Goal: Check status: Check status

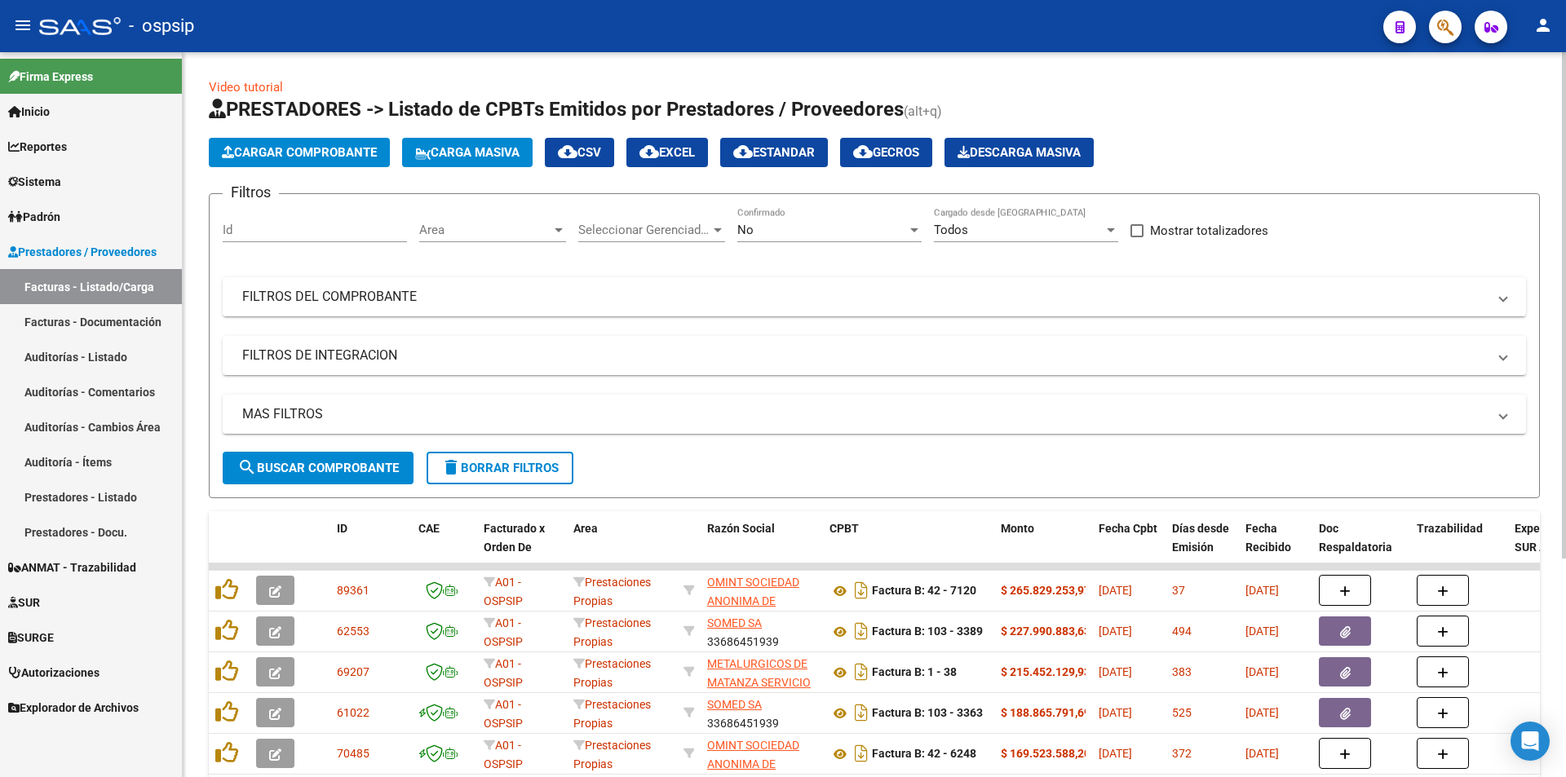
click at [715, 275] on div "Filtros Id Area Area Seleccionar Gerenciador Seleccionar Gerenciador No Confirm…" at bounding box center [874, 329] width 1303 height 245
click at [701, 290] on mat-panel-title "FILTROS DEL COMPROBANTE" at bounding box center [864, 297] width 1245 height 18
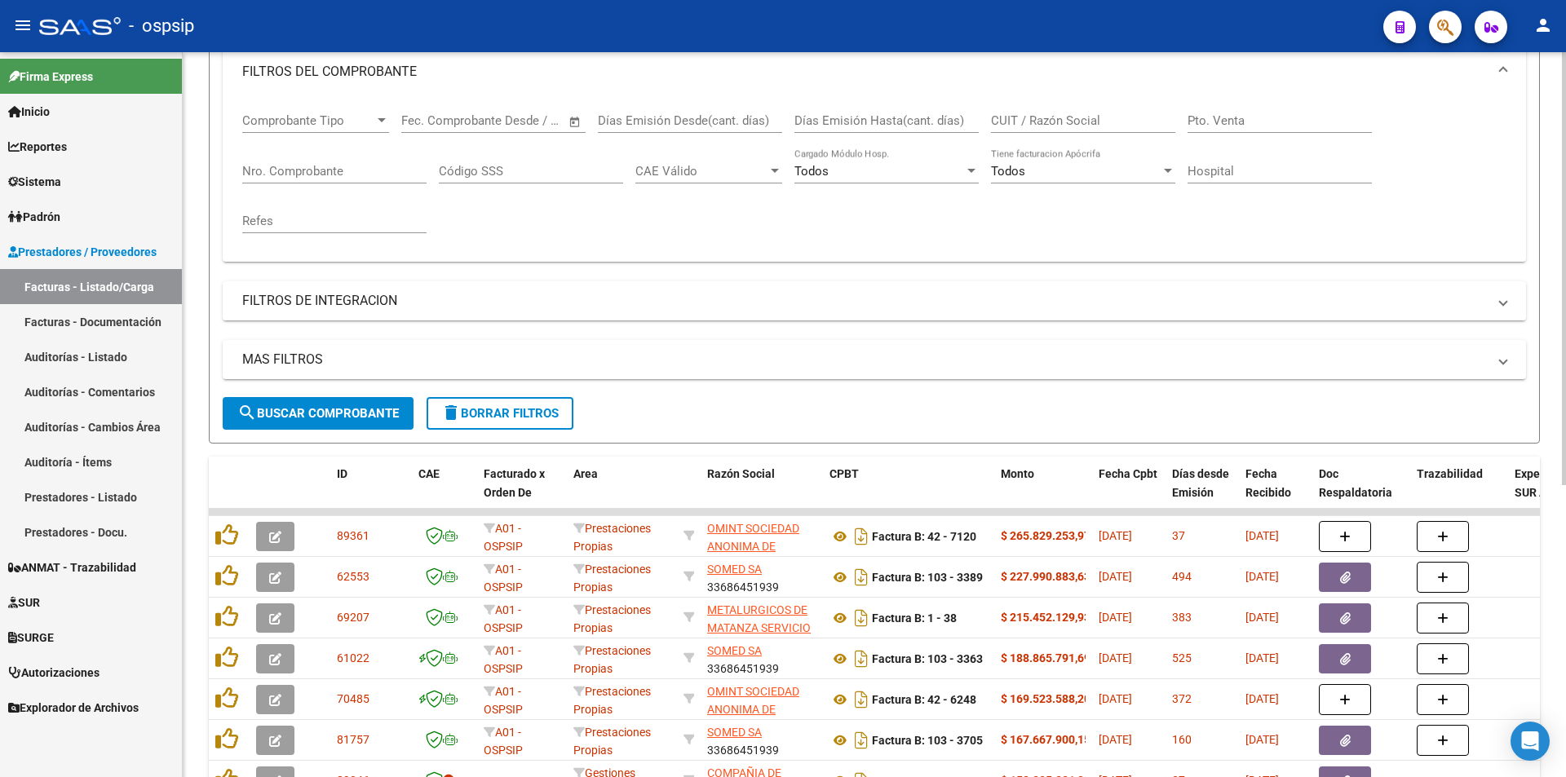
scroll to position [245, 0]
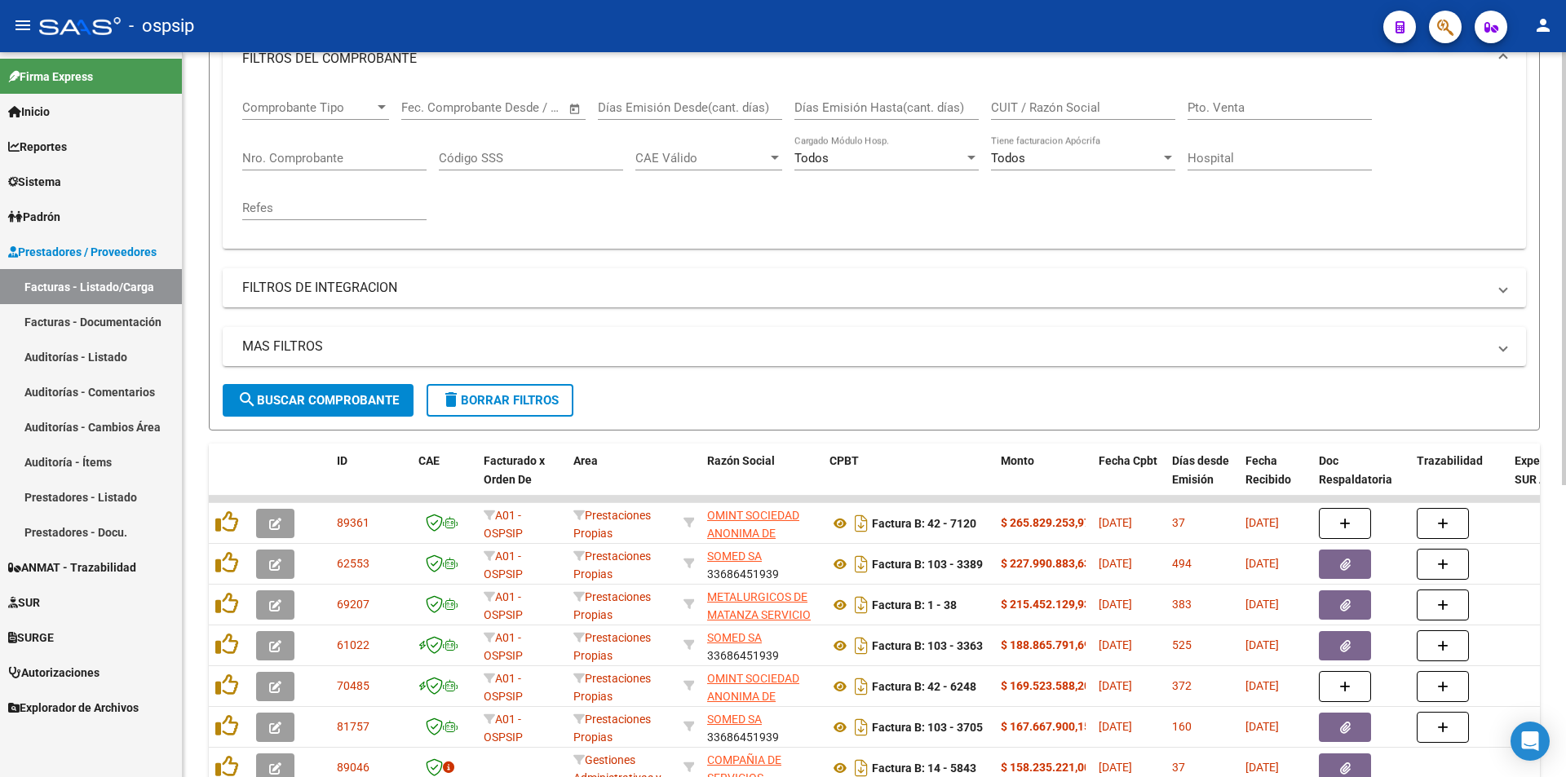
click at [309, 144] on div "Nro. Comprobante" at bounding box center [334, 152] width 184 height 35
type input "9"
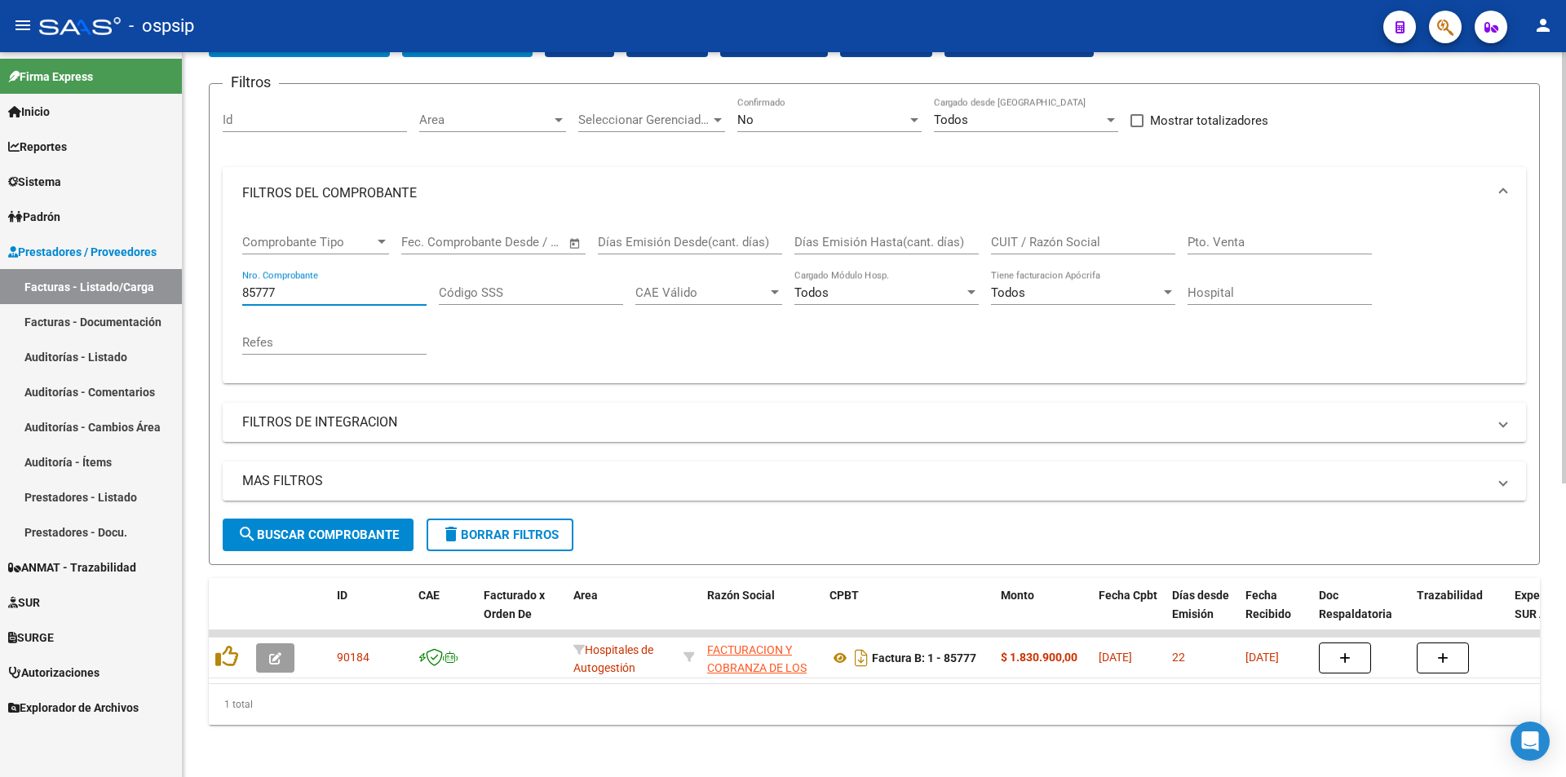
scroll to position [122, 0]
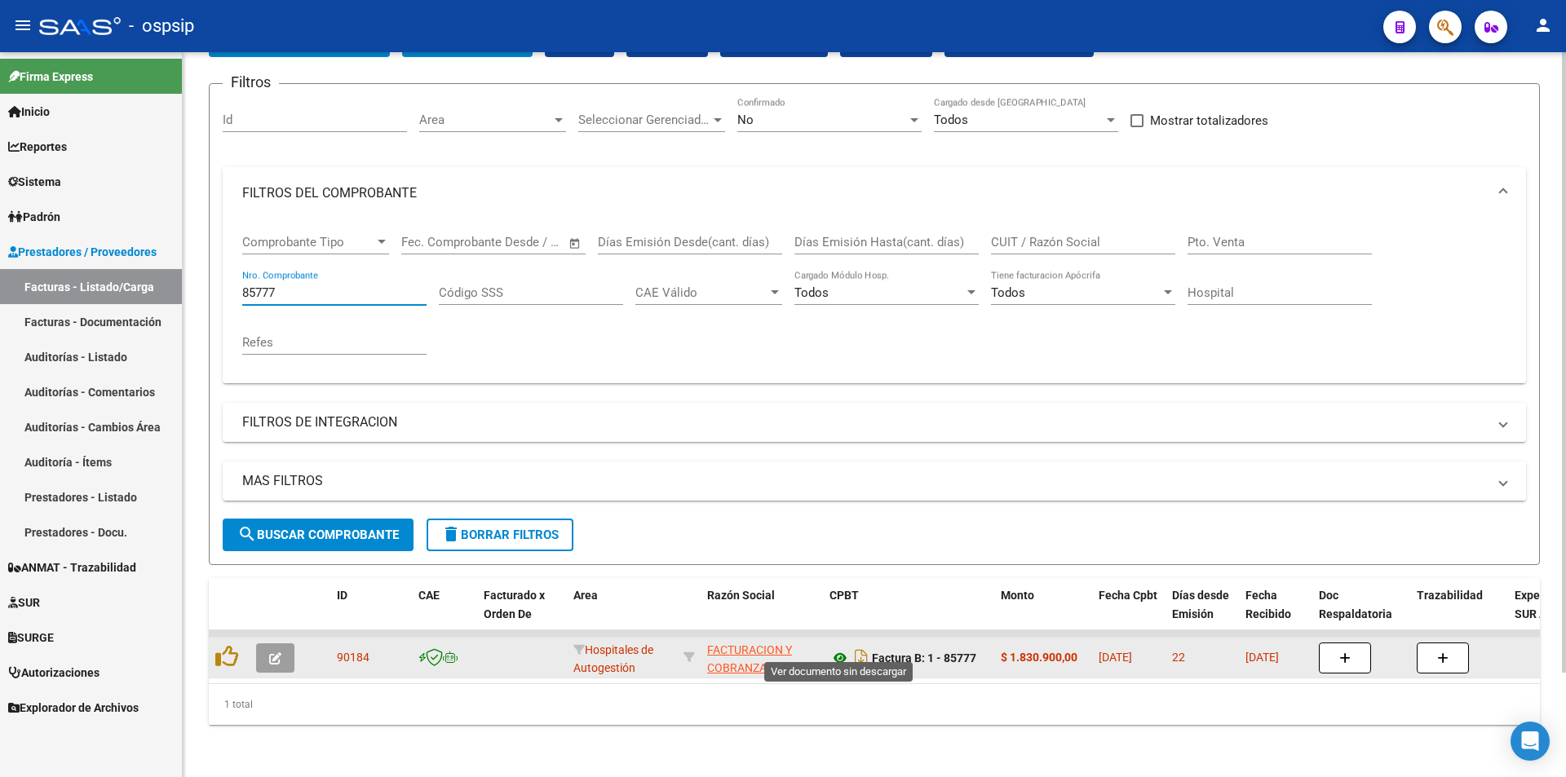
type input "85777"
click at [837, 653] on icon at bounding box center [839, 658] width 21 height 20
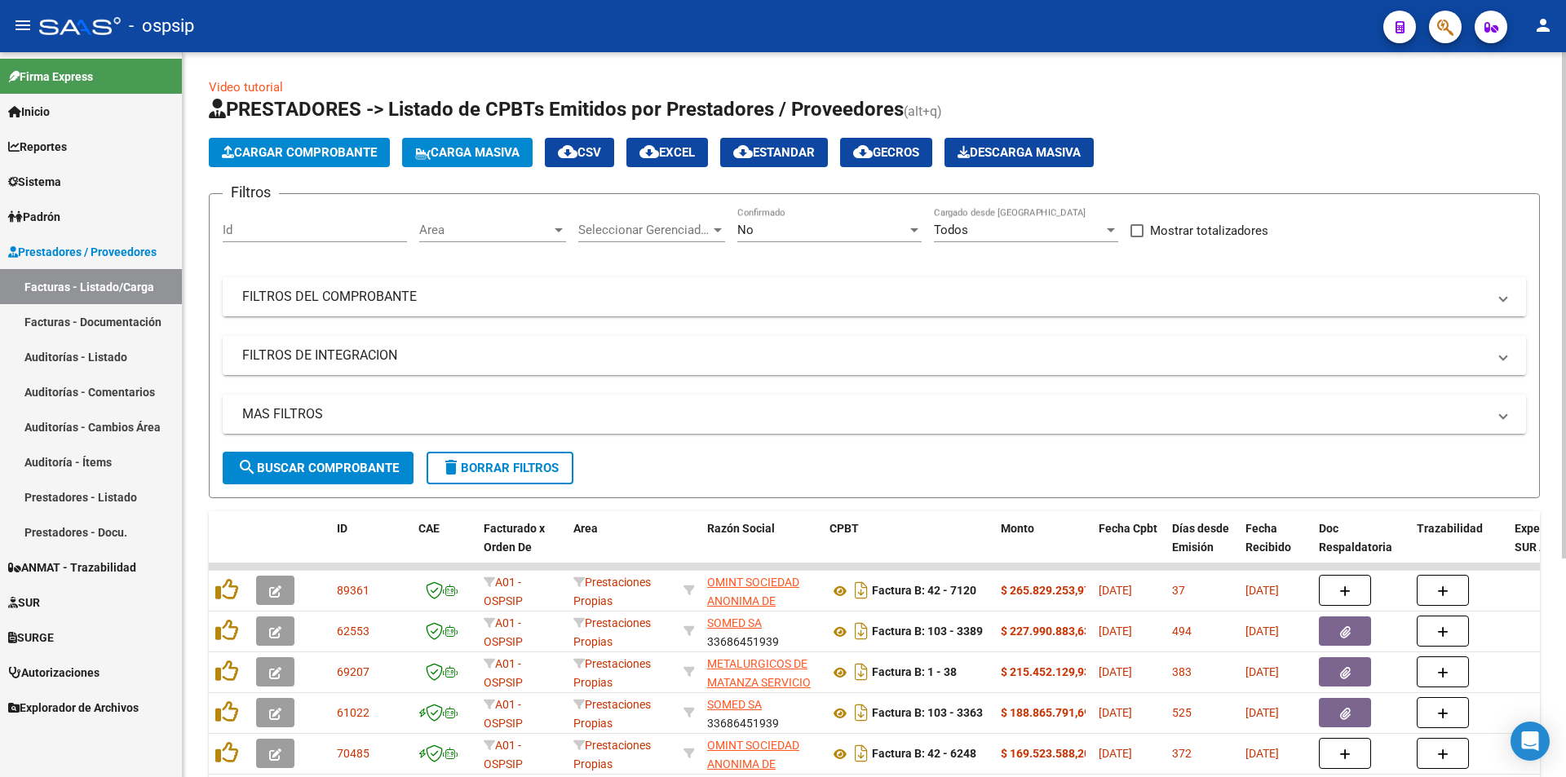
click at [481, 289] on mat-panel-title "FILTROS DEL COMPROBANTE" at bounding box center [864, 297] width 1245 height 18
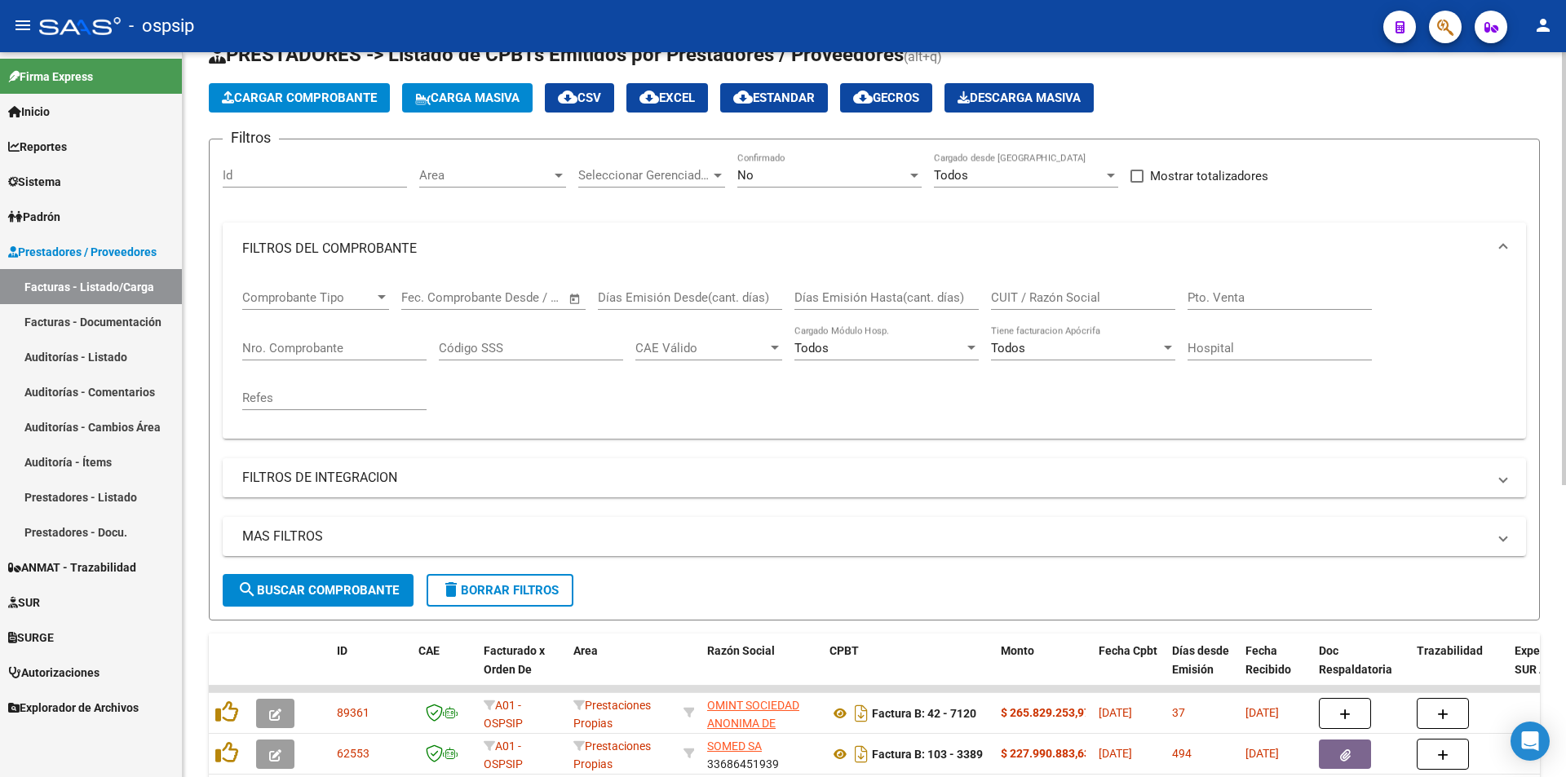
scroll to position [82, 0]
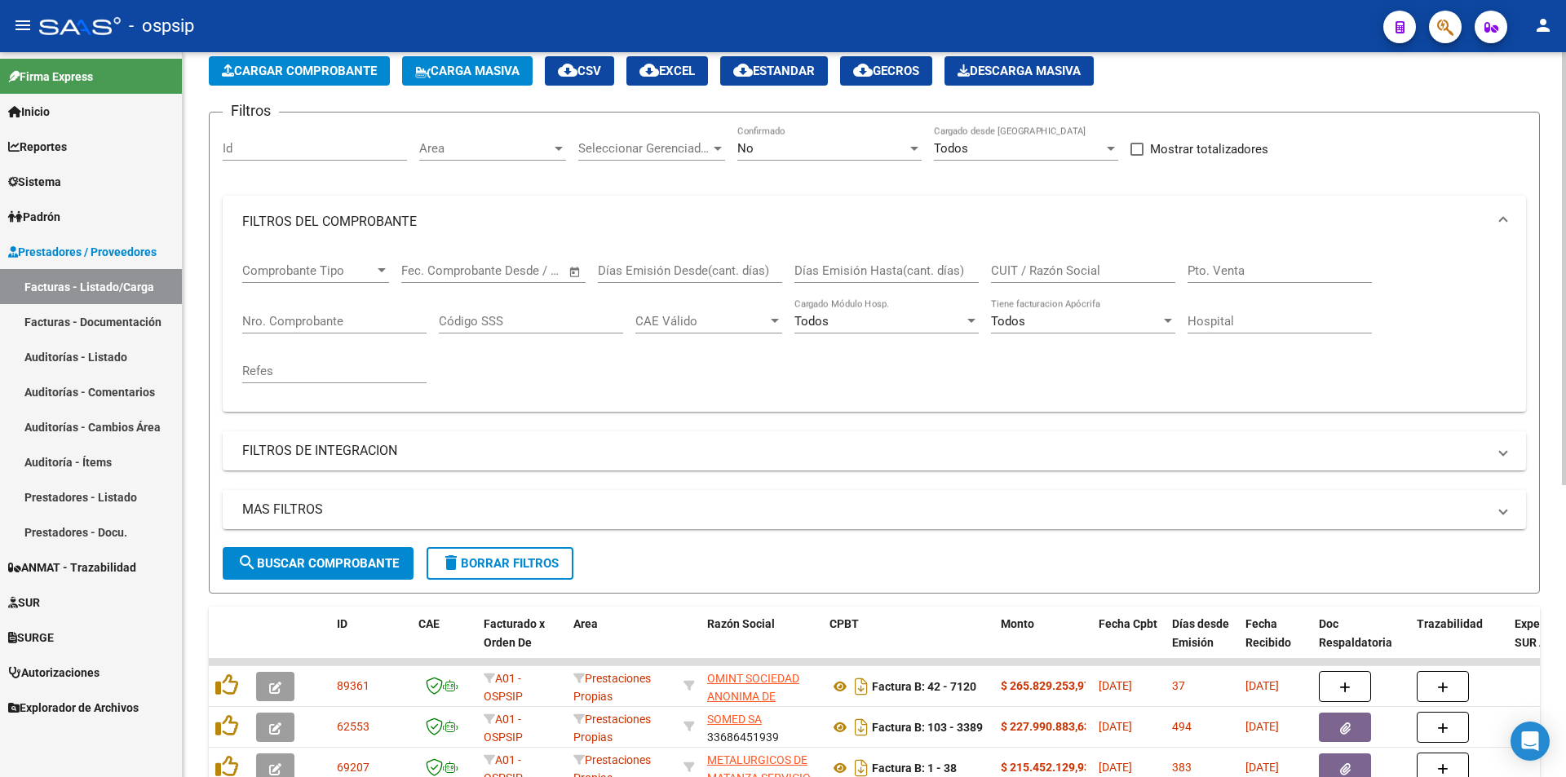
click at [1231, 268] on input "Pto. Venta" at bounding box center [1279, 270] width 184 height 15
type input "3"
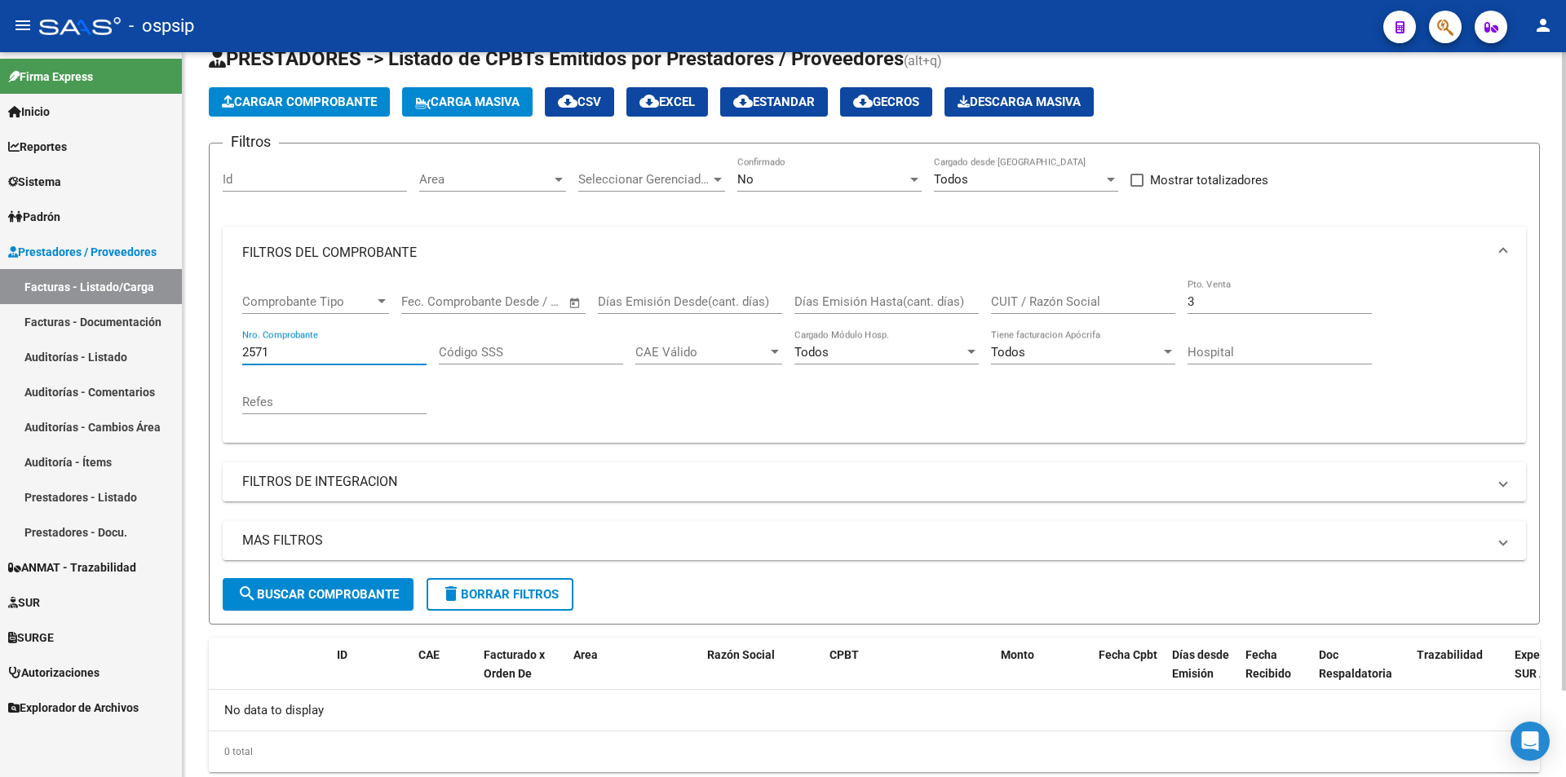
scroll to position [0, 0]
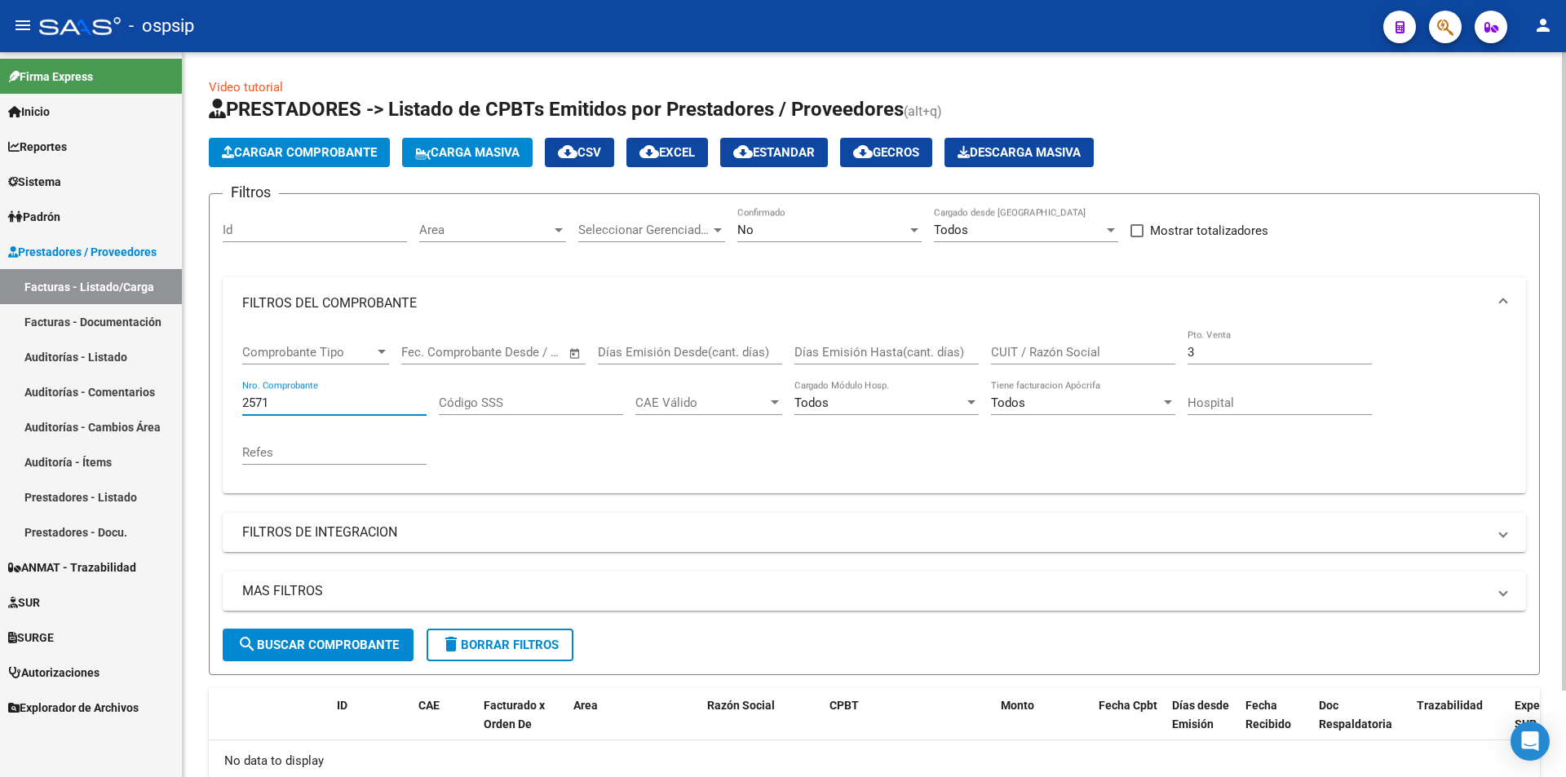
type input "2571"
click at [772, 219] on div "No Confirmado" at bounding box center [829, 224] width 184 height 35
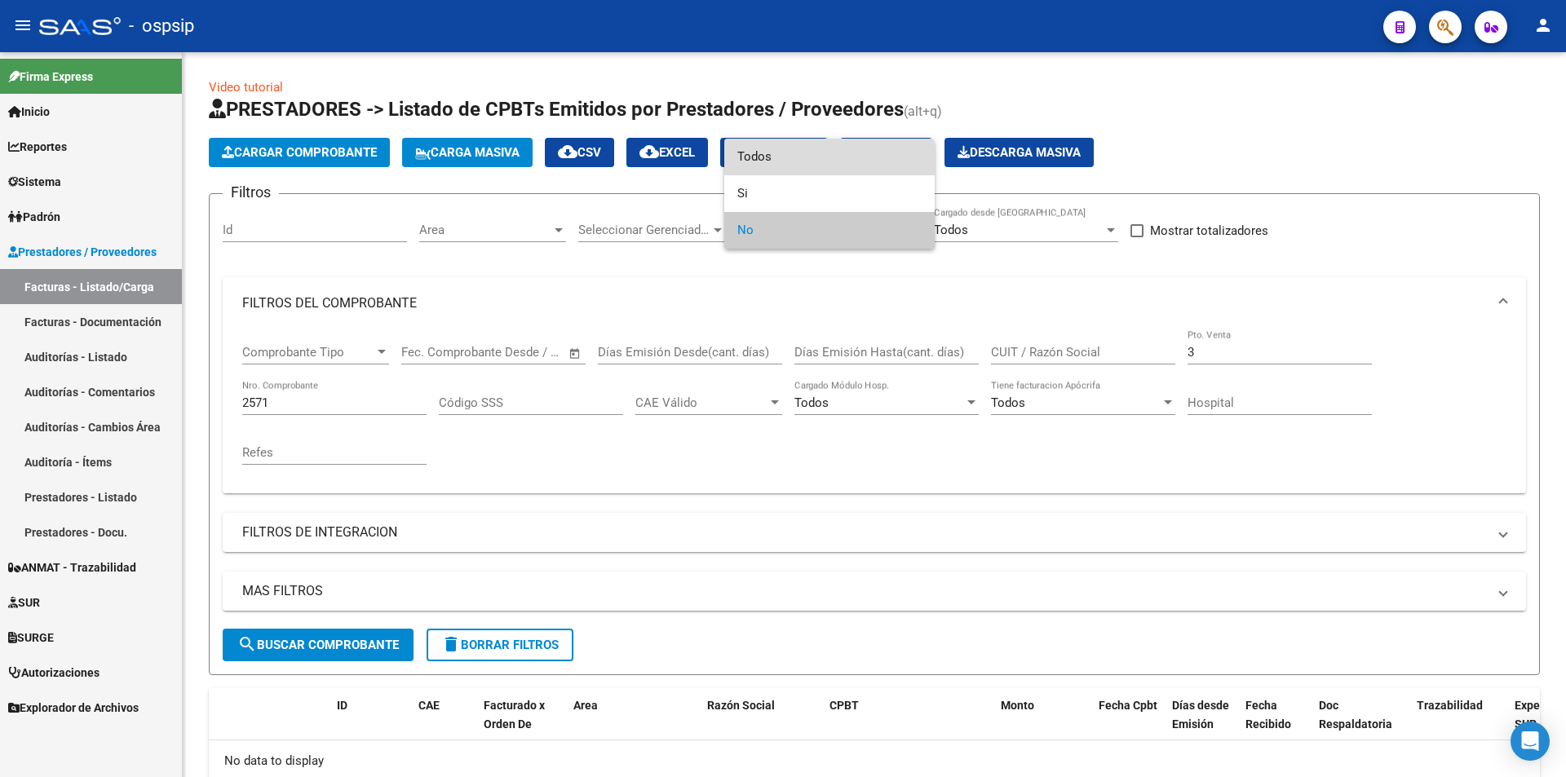
click at [803, 161] on span "Todos" at bounding box center [829, 157] width 184 height 37
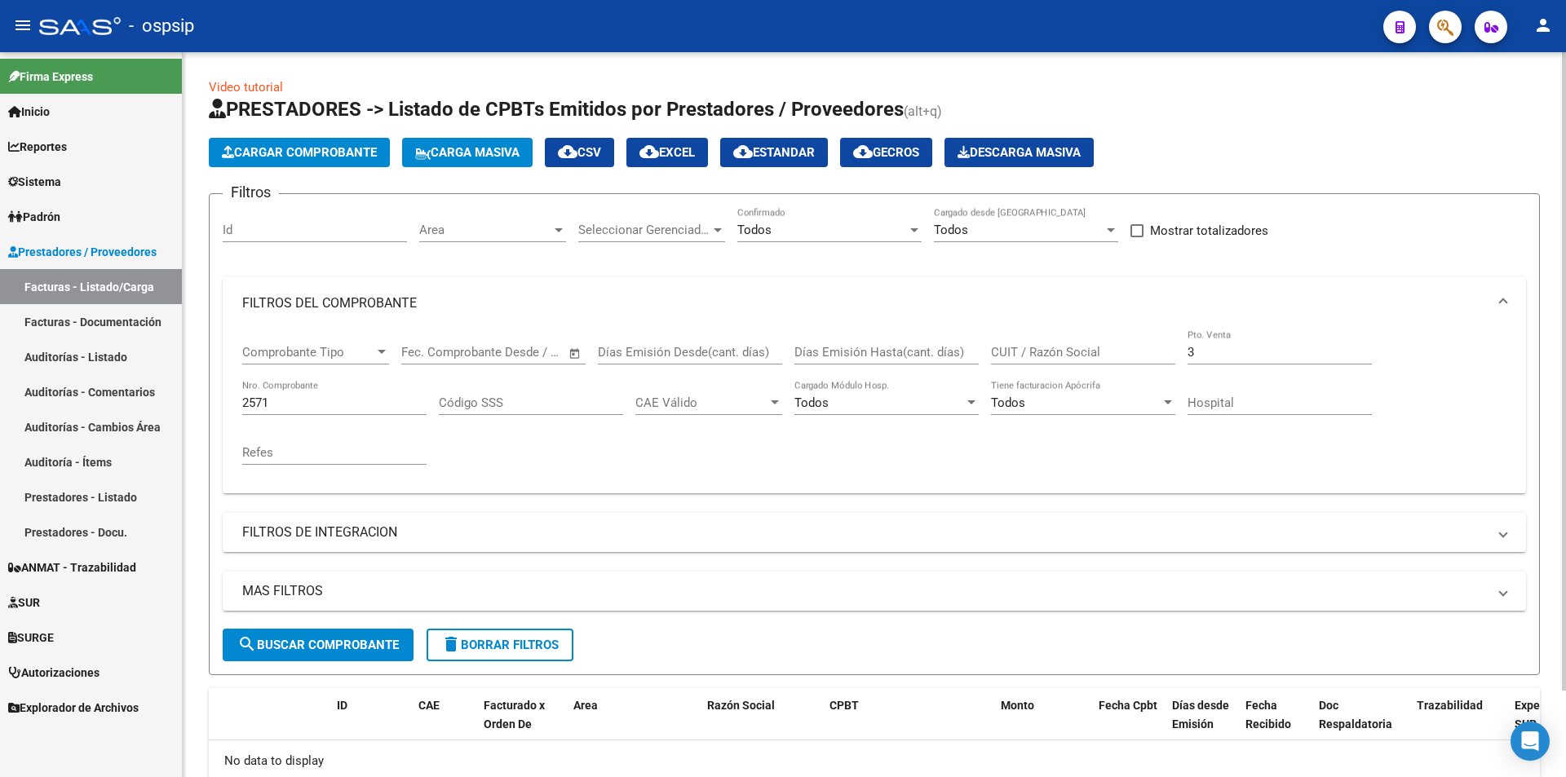
click at [389, 383] on div "2571 Nro. Comprobante" at bounding box center [334, 397] width 184 height 35
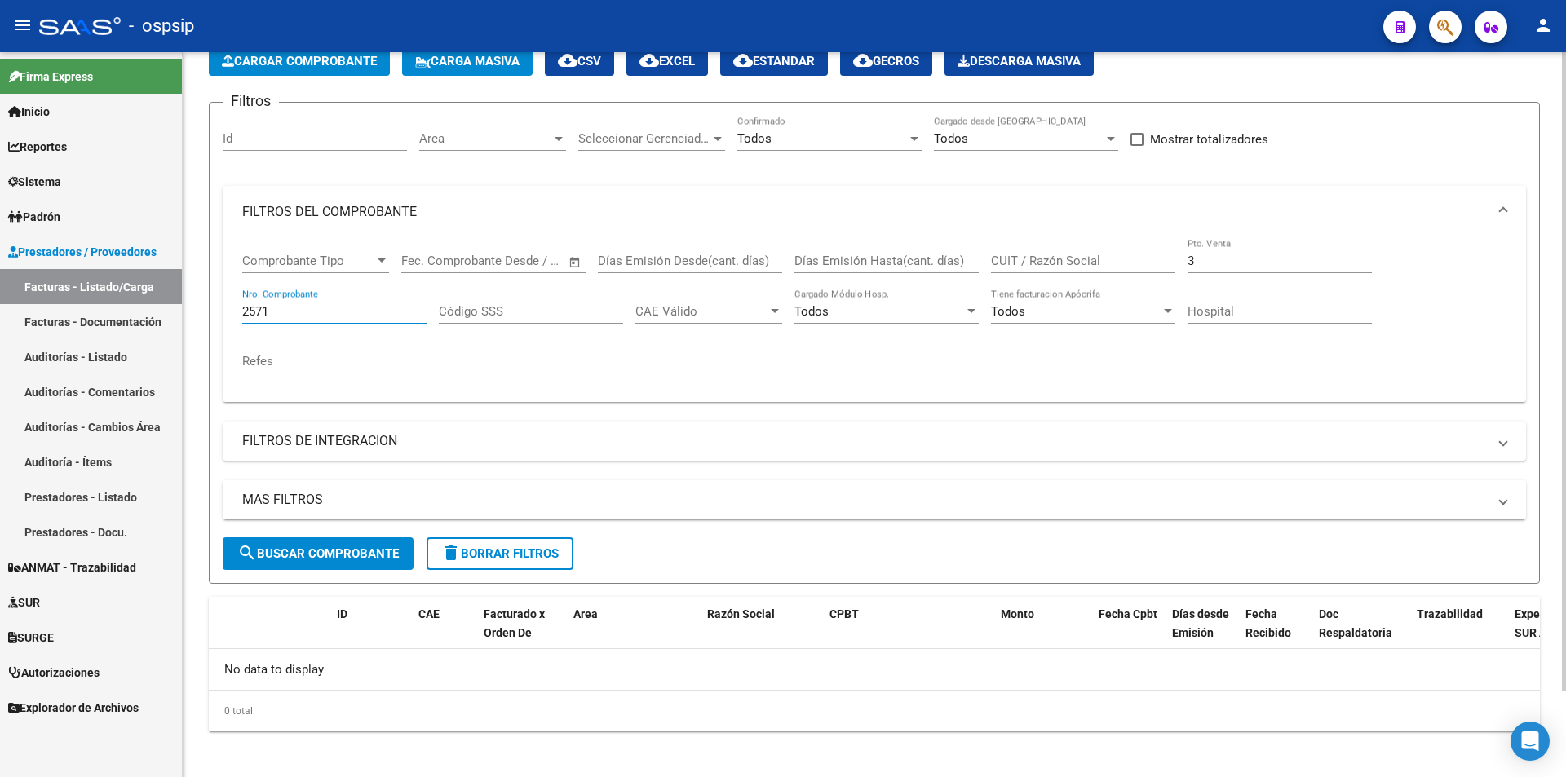
scroll to position [98, 0]
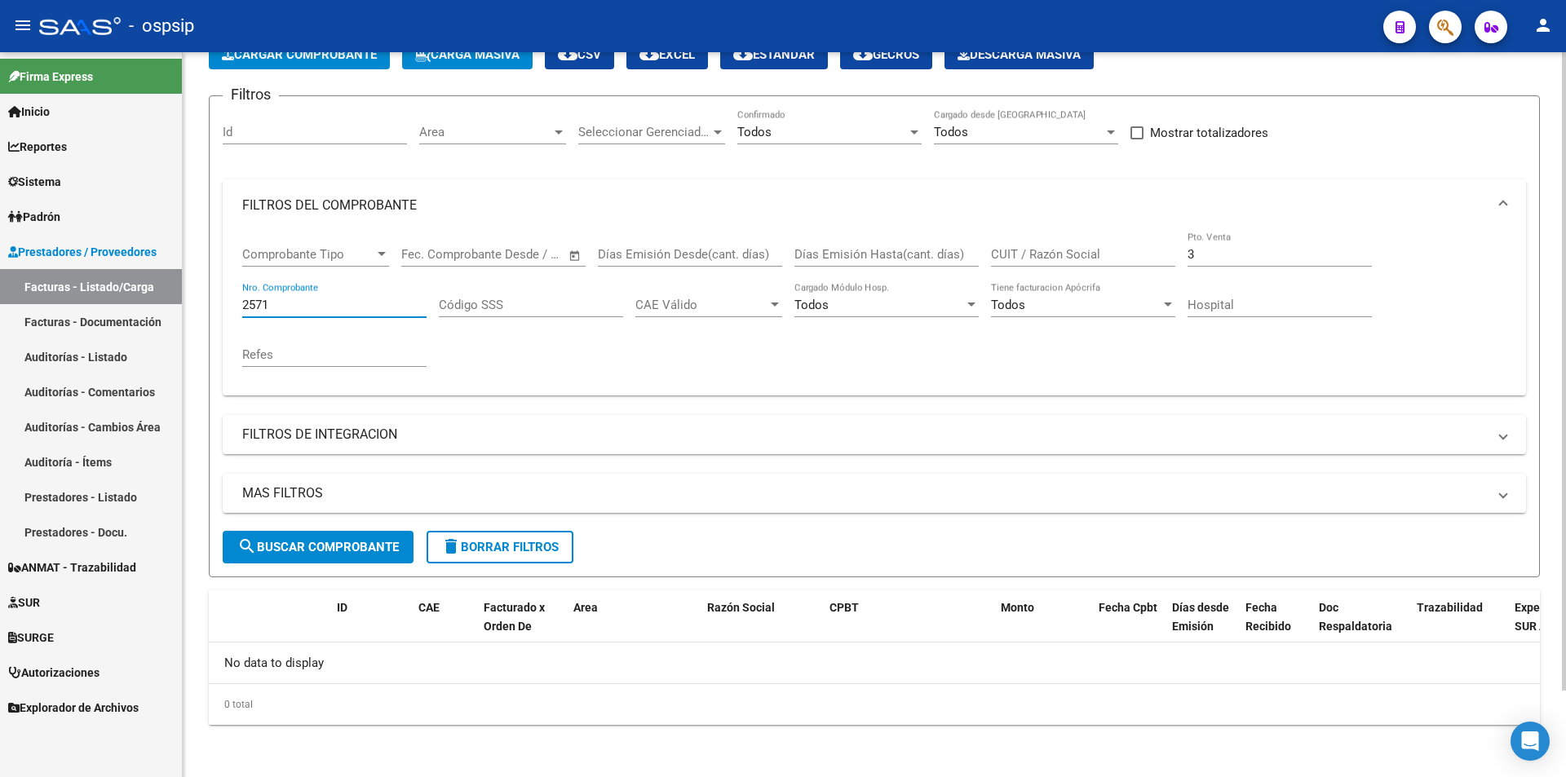
click at [1231, 255] on input "3" at bounding box center [1279, 254] width 184 height 15
type input "118"
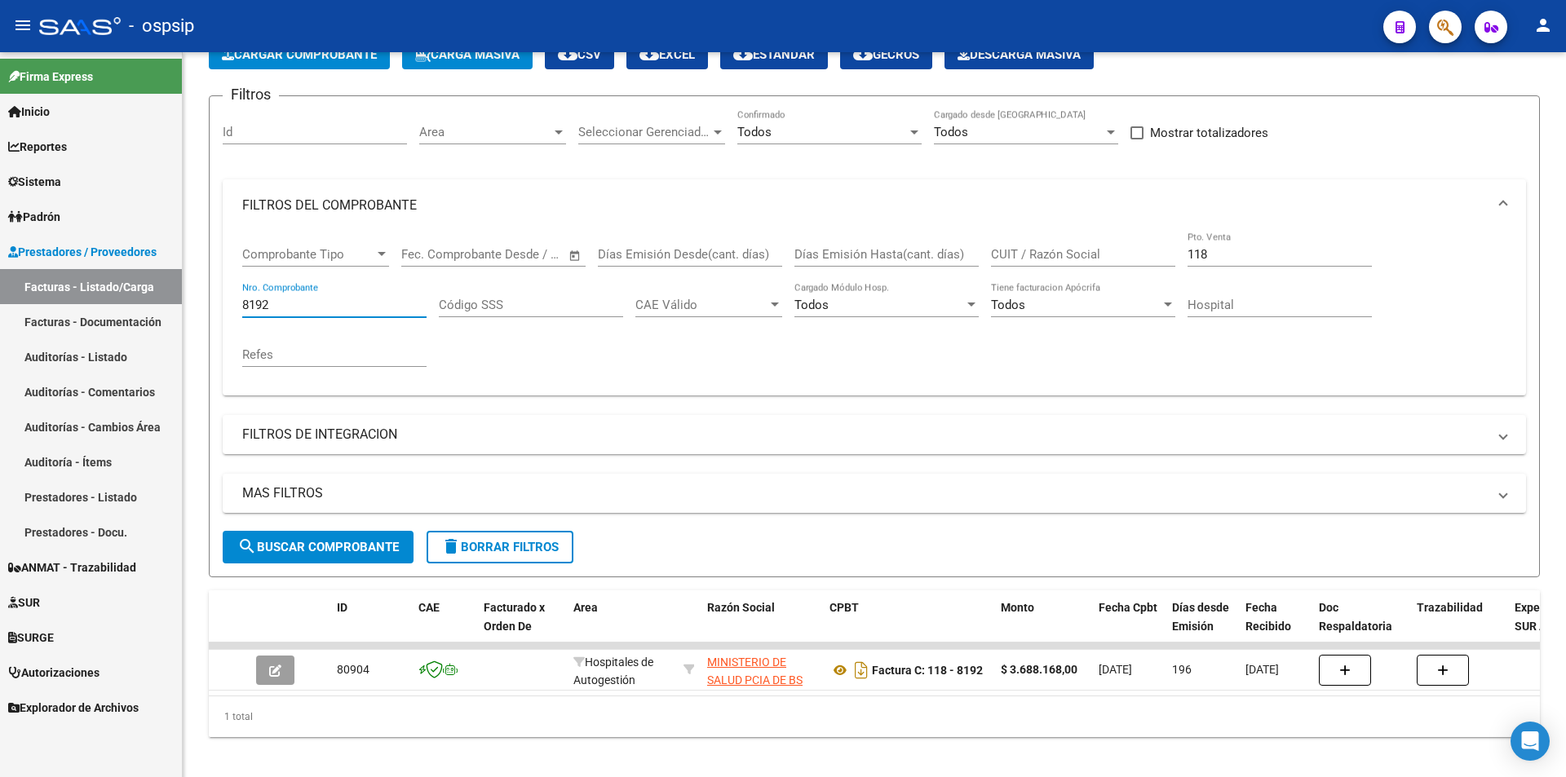
type input "8192"
